Goal: Navigation & Orientation: Find specific page/section

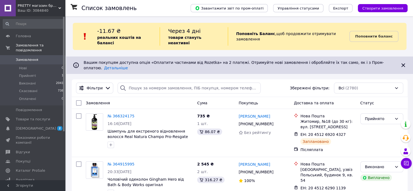
click at [30, 8] on div "Ваш ID: 3084840" at bounding box center [42, 10] width 48 height 5
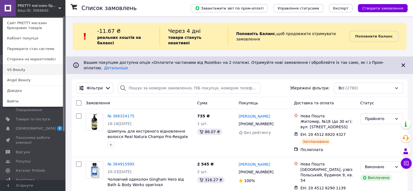
click at [25, 69] on link "VS Beauty" at bounding box center [33, 70] width 60 height 10
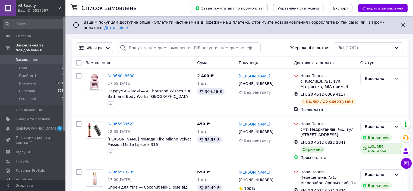
drag, startPoint x: 0, startPoint y: 0, endPoint x: 45, endPoint y: 7, distance: 45.8
click at [45, 7] on span "VS Beauty" at bounding box center [38, 5] width 41 height 5
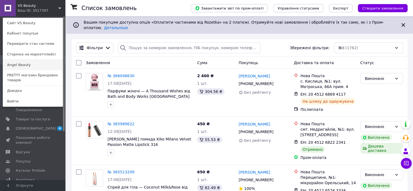
click at [18, 65] on link "Angel Beauty" at bounding box center [33, 65] width 60 height 10
